Goal: Information Seeking & Learning: Learn about a topic

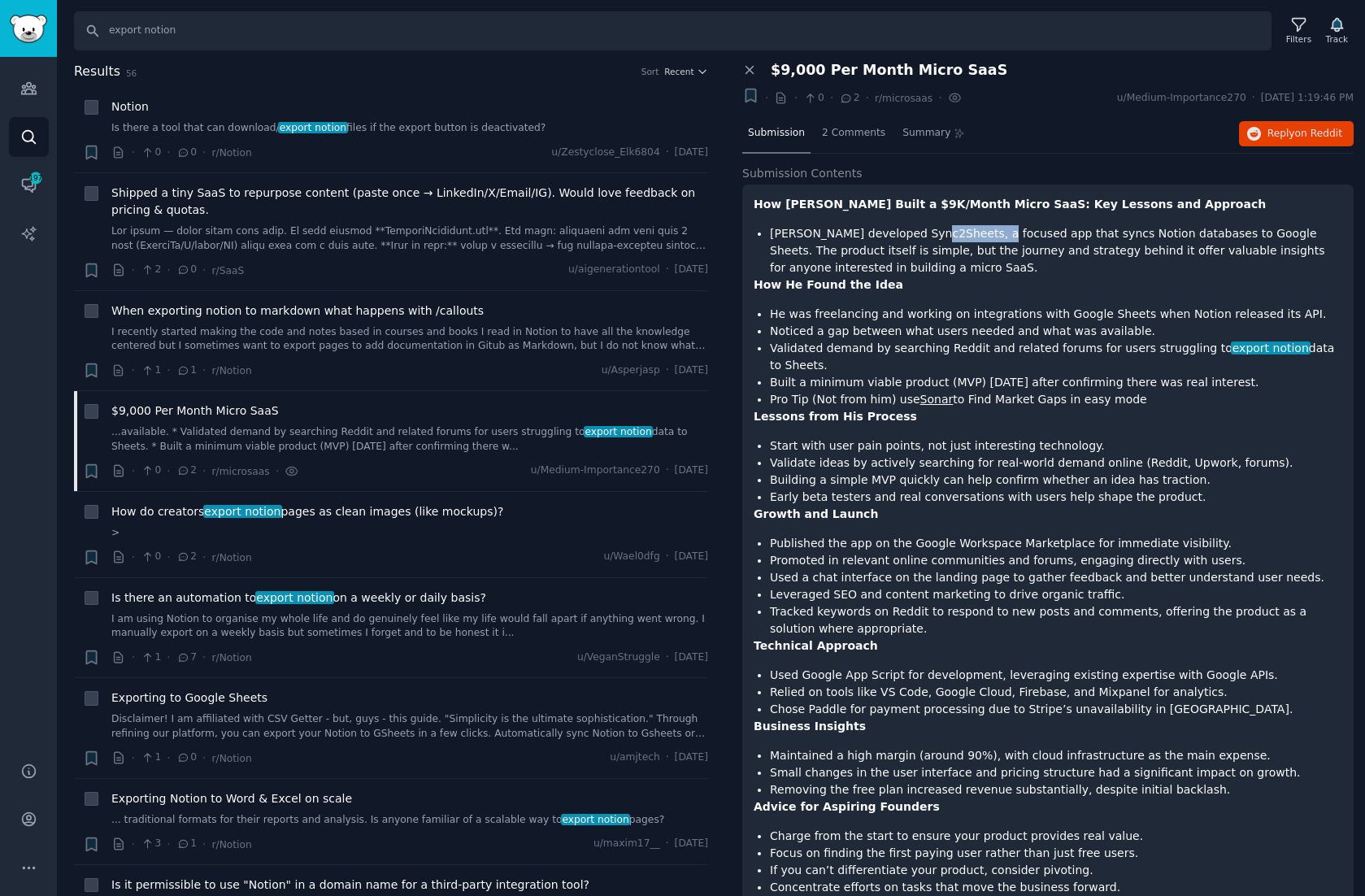
scroll to position [31, 0]
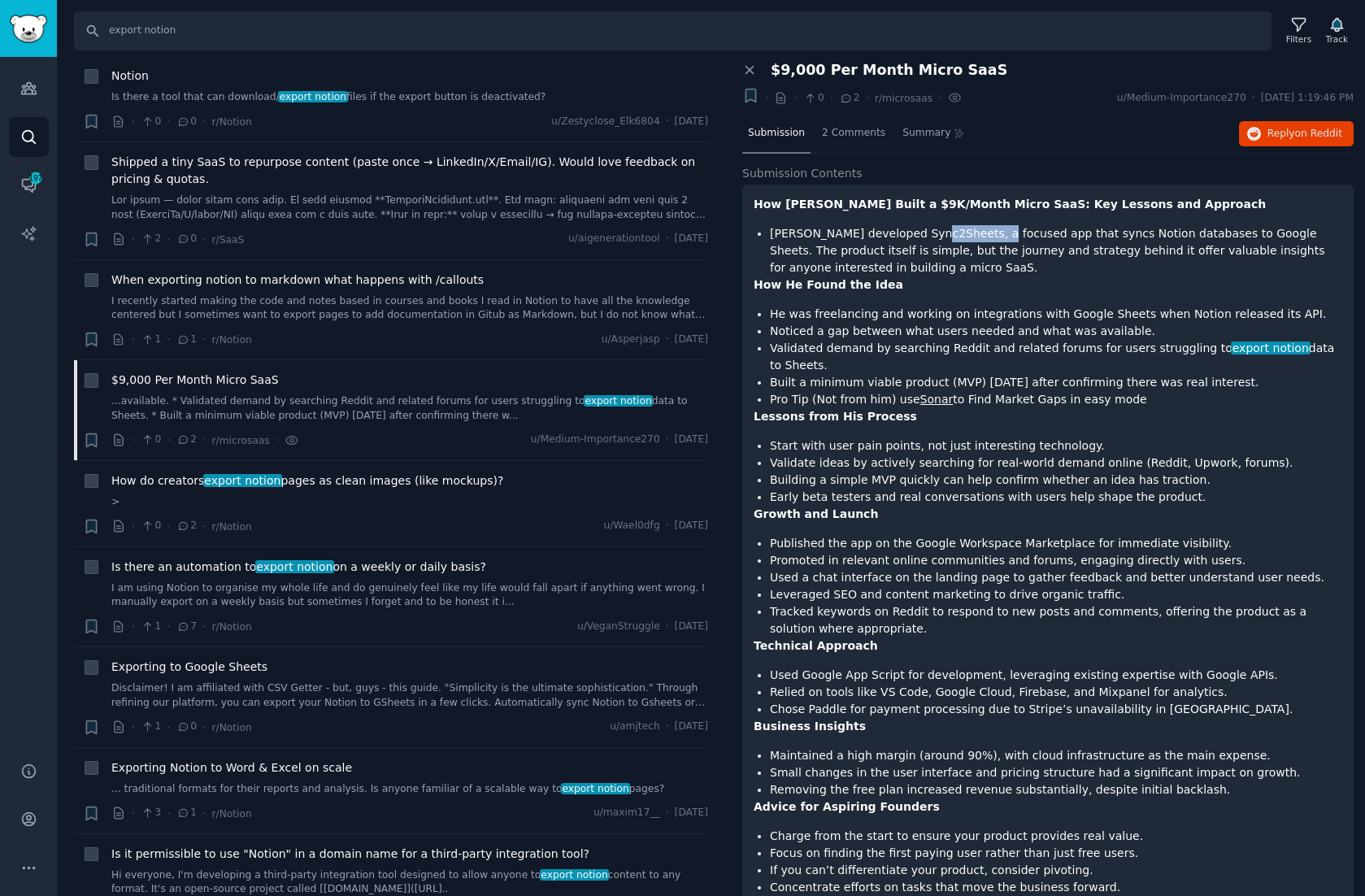
click at [929, 399] on link "Sonar" at bounding box center [936, 399] width 33 height 13
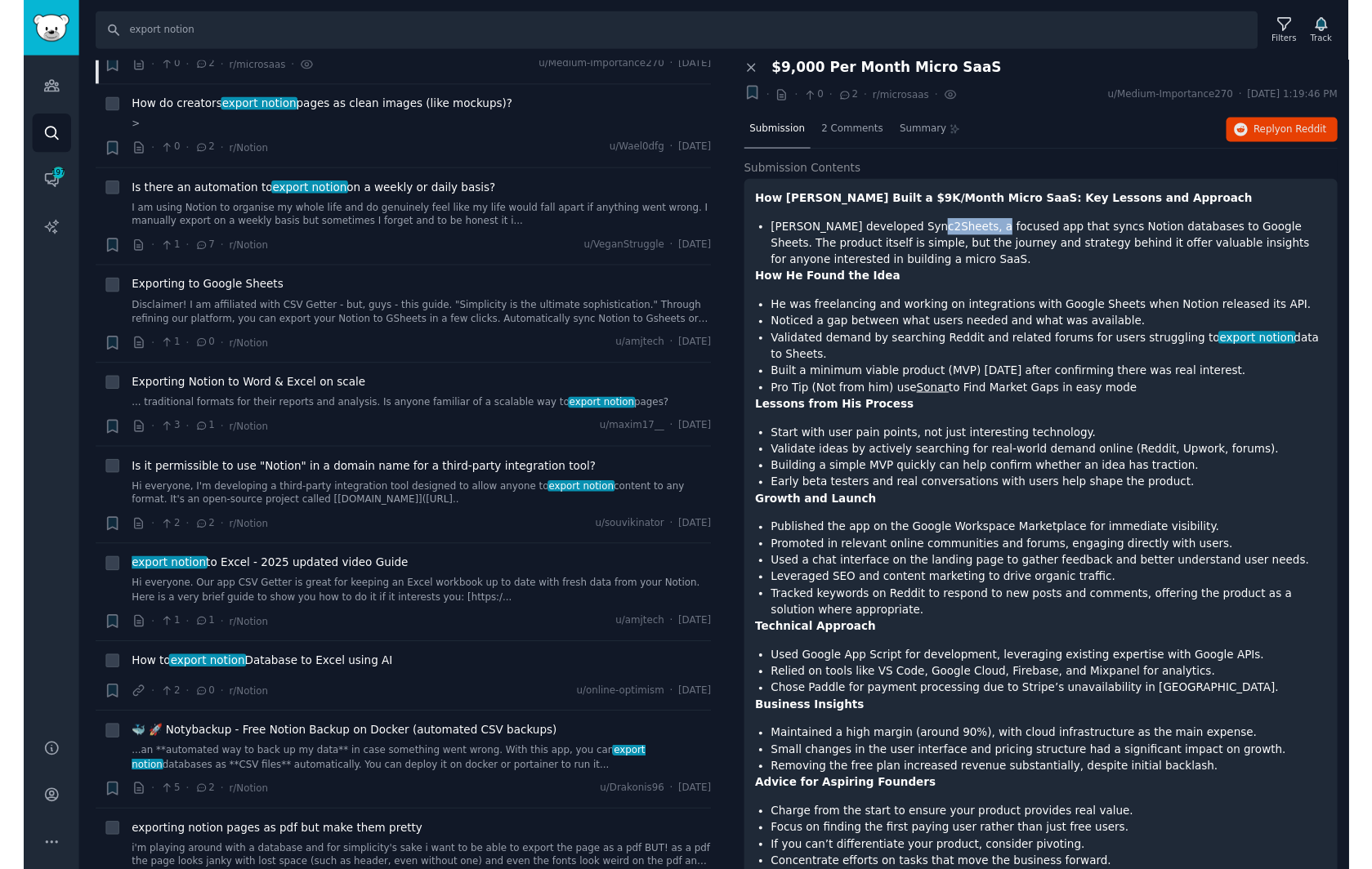
scroll to position [0, 0]
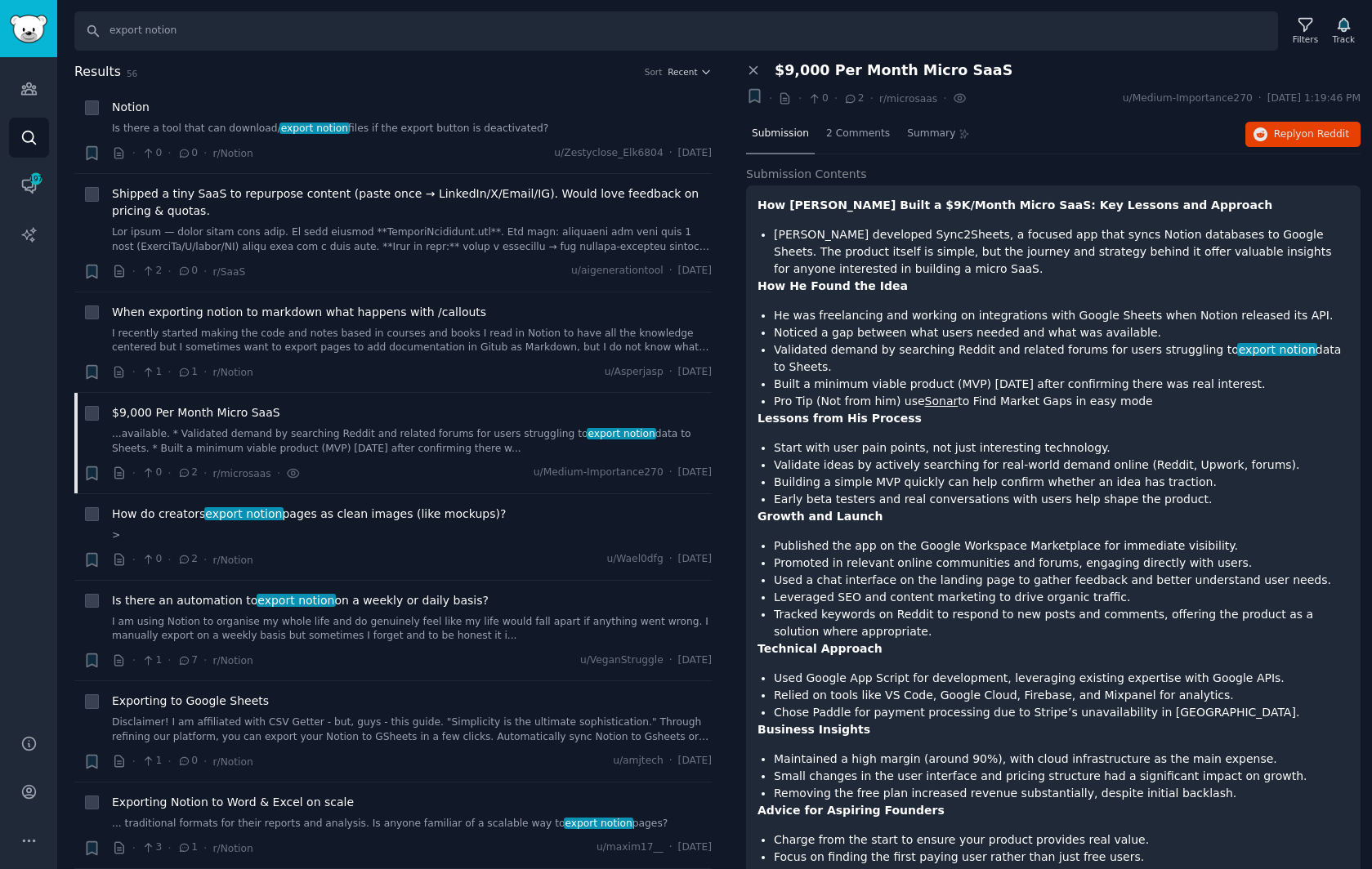
click at [1039, 259] on li "[PERSON_NAME] developed Sync2Sheets, a focused app that syncs Notion databases …" at bounding box center [1061, 252] width 575 height 51
click at [850, 130] on span "2 Comments" at bounding box center [858, 133] width 64 height 14
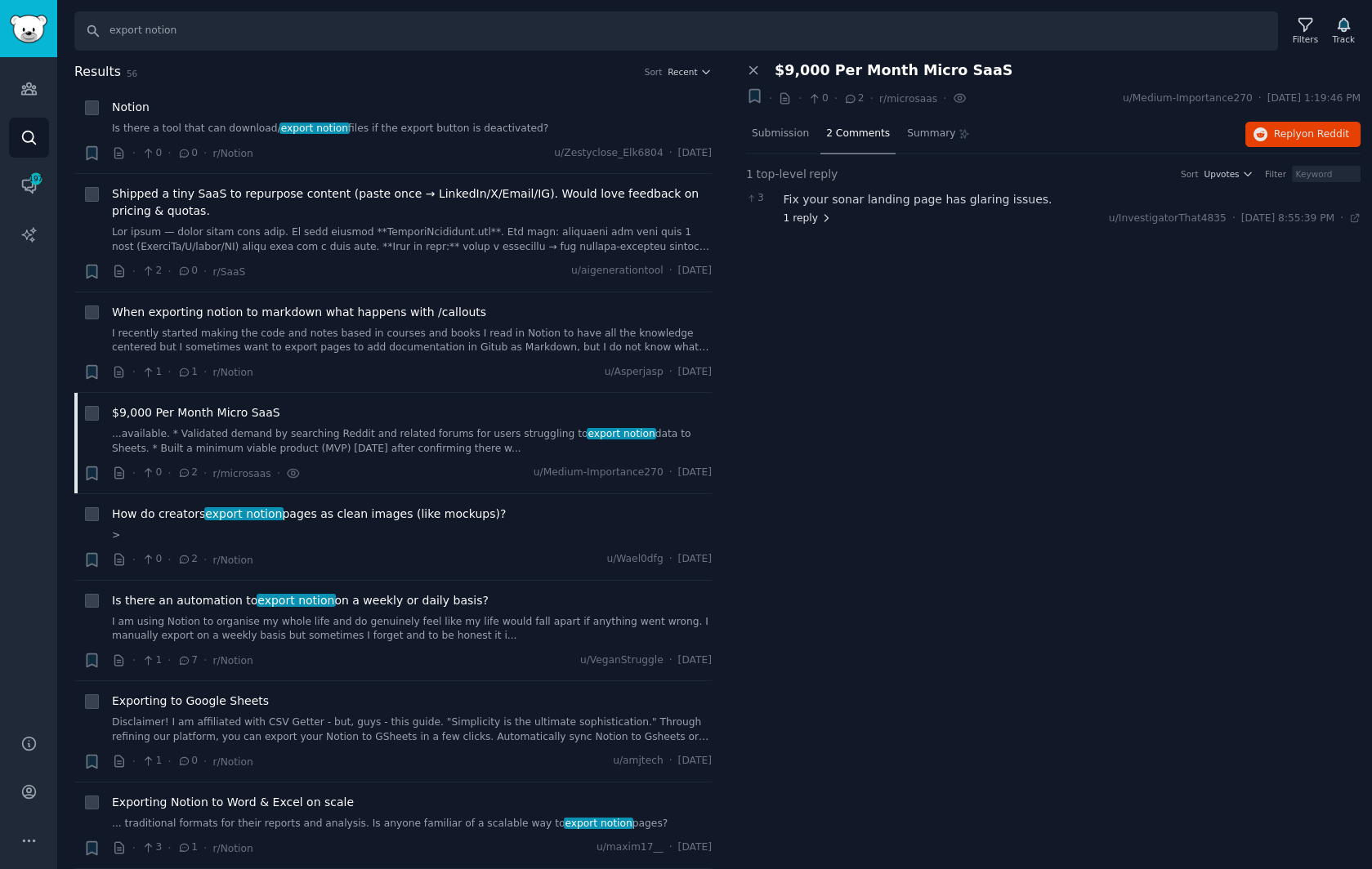
click at [803, 217] on span "1 reply" at bounding box center [807, 219] width 49 height 14
click at [810, 219] on span "1 reply" at bounding box center [807, 219] width 49 height 14
click at [782, 132] on span "Submission" at bounding box center [781, 133] width 57 height 14
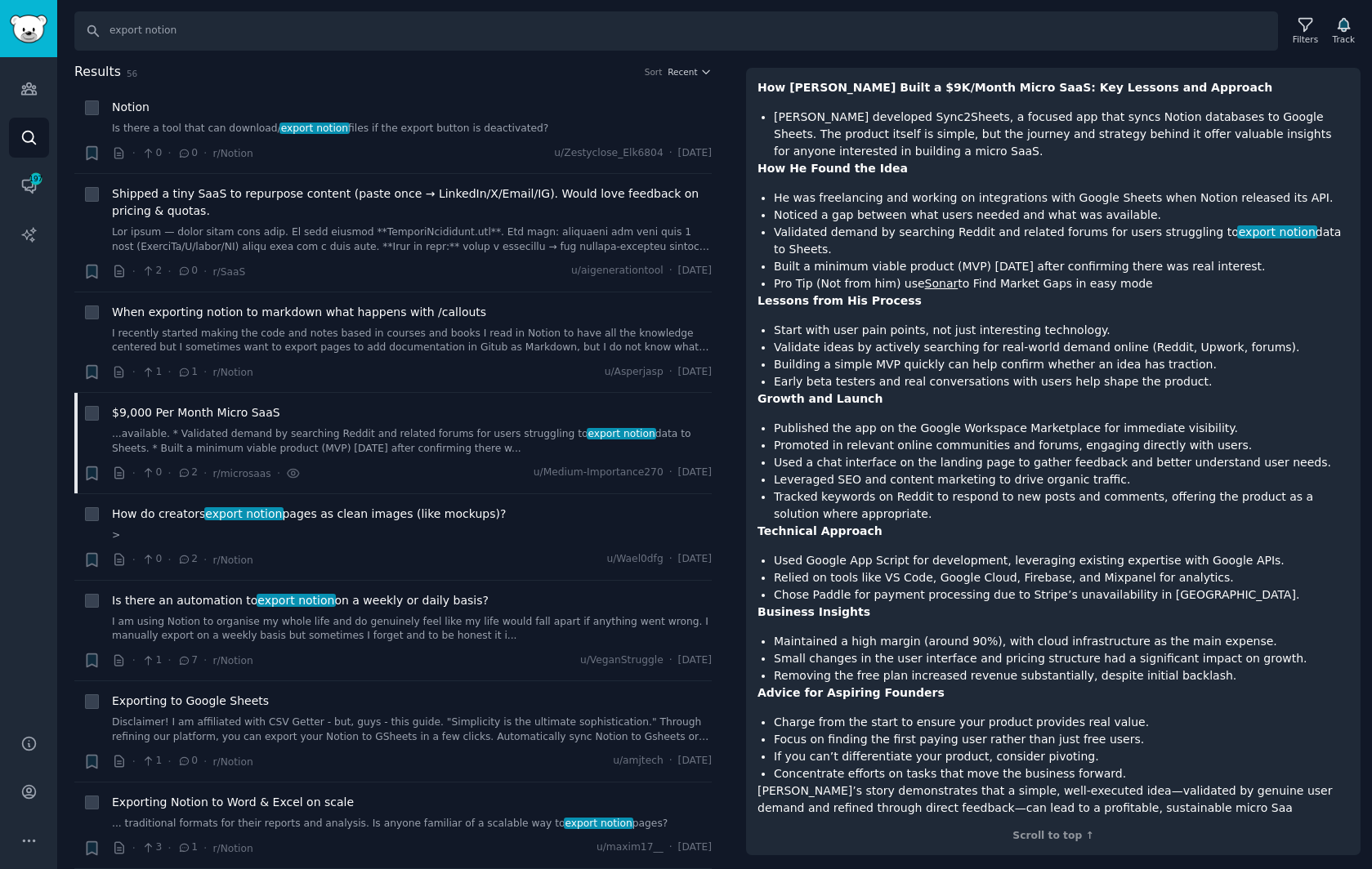
click at [1016, 230] on li "Validated demand by searching Reddit and related forums for users struggling to…" at bounding box center [1061, 241] width 575 height 34
